Goal: Task Accomplishment & Management: Use online tool/utility

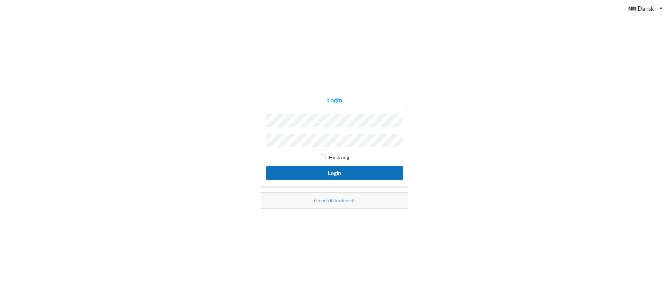
click at [354, 172] on button "Login" at bounding box center [334, 173] width 137 height 14
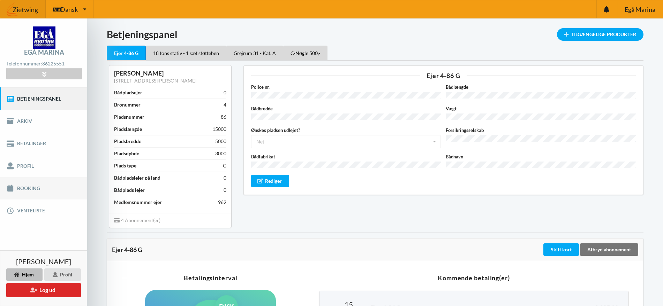
click at [24, 191] on link "Booking" at bounding box center [43, 188] width 87 height 22
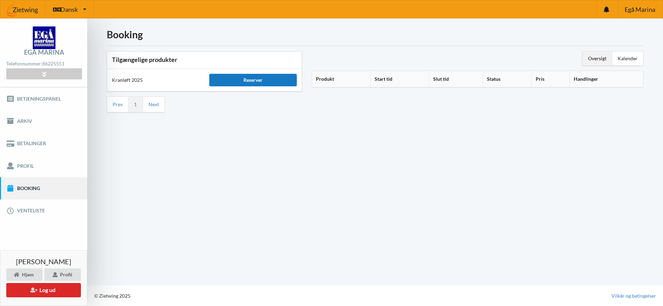
click at [235, 82] on div "Reserver" at bounding box center [253, 80] width 88 height 13
